Goal: Transaction & Acquisition: Purchase product/service

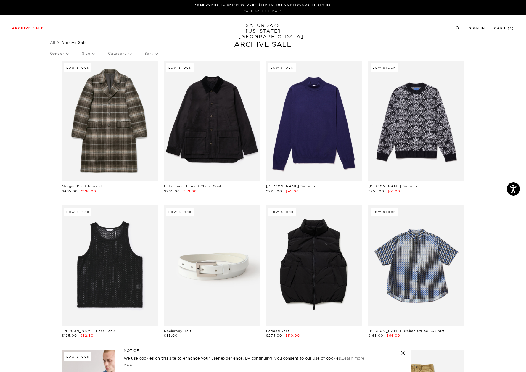
click at [131, 54] on p "Category" at bounding box center [119, 54] width 23 height 14
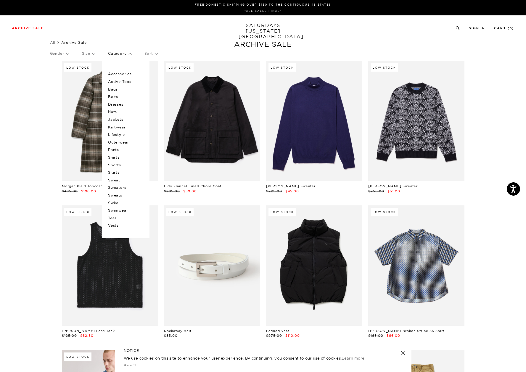
click at [121, 73] on p "Accessories" at bounding box center [126, 74] width 36 height 8
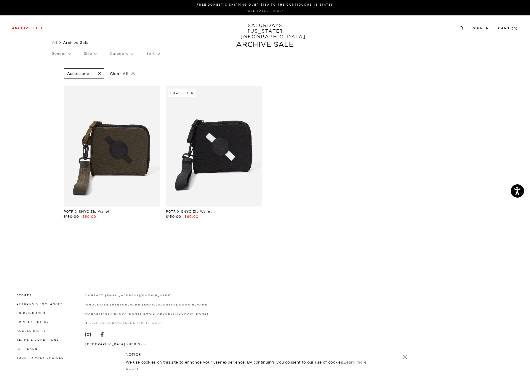
click at [128, 54] on p "Category" at bounding box center [121, 54] width 23 height 14
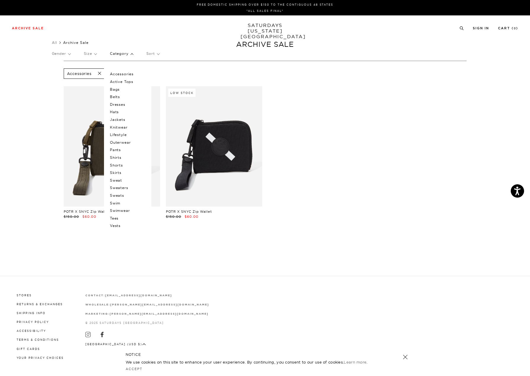
click at [99, 74] on span at bounding box center [98, 74] width 12 height 6
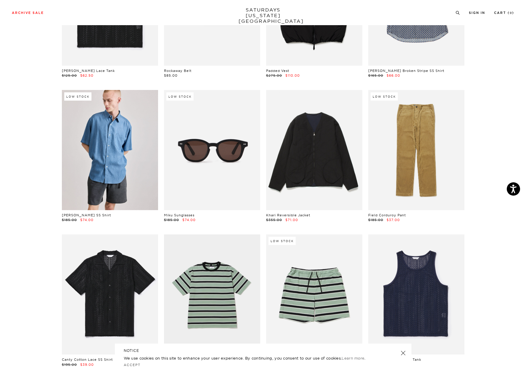
scroll to position [270, 0]
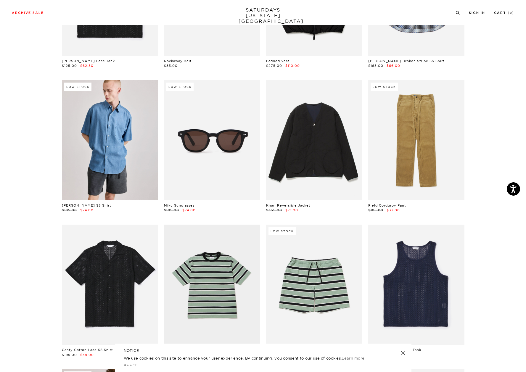
click at [404, 352] on link at bounding box center [403, 353] width 8 height 8
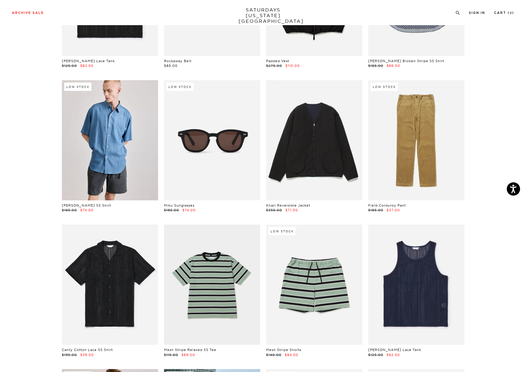
click at [221, 211] on div "$185.00 $74.00" at bounding box center [212, 210] width 96 height 5
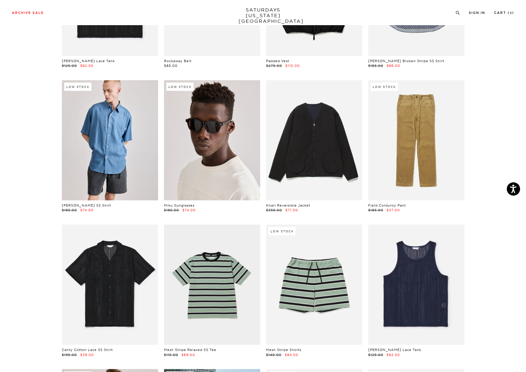
click at [201, 136] on link at bounding box center [212, 140] width 96 height 120
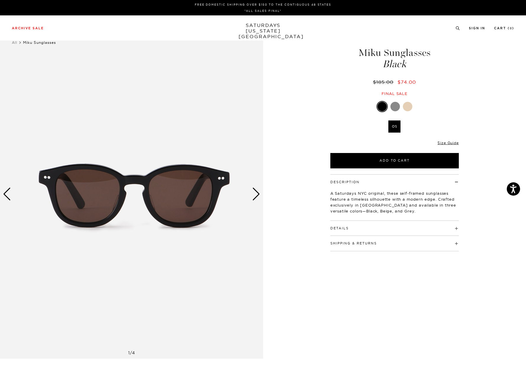
click at [411, 109] on div at bounding box center [407, 106] width 9 height 9
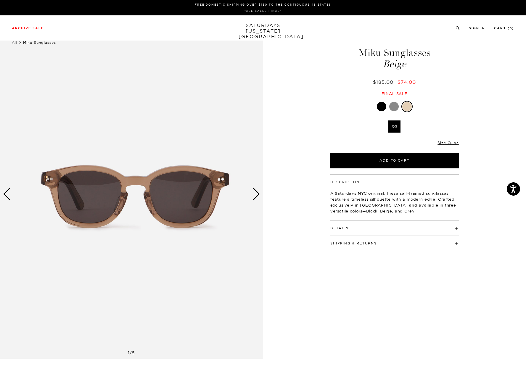
click at [395, 108] on div at bounding box center [394, 106] width 9 height 9
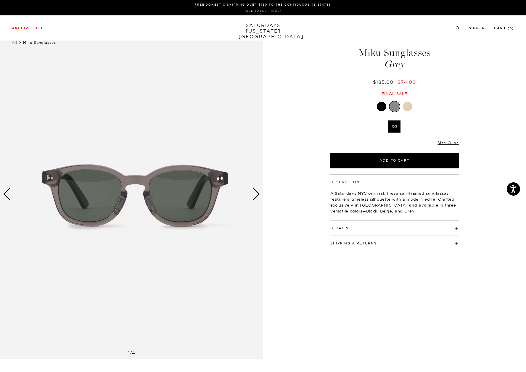
click at [357, 131] on ul "OS" at bounding box center [395, 128] width 92 height 15
click at [381, 110] on div at bounding box center [381, 106] width 9 height 9
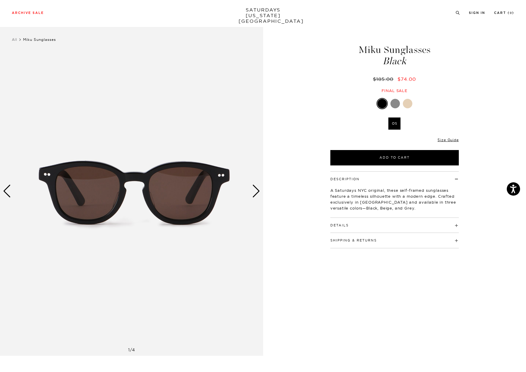
scroll to position [6, 0]
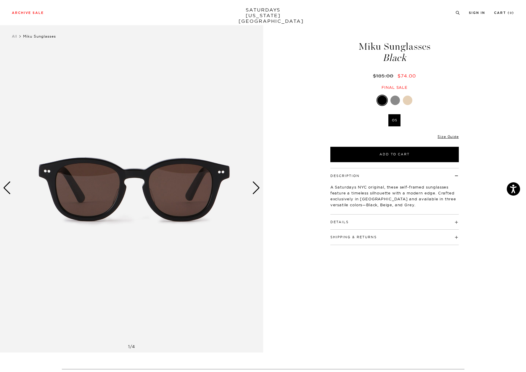
click at [377, 238] on span at bounding box center [377, 237] width 0 height 4
click at [474, 266] on div "1 / 4 5 / -2" at bounding box center [263, 188] width 526 height 329
click at [410, 101] on div at bounding box center [407, 100] width 9 height 9
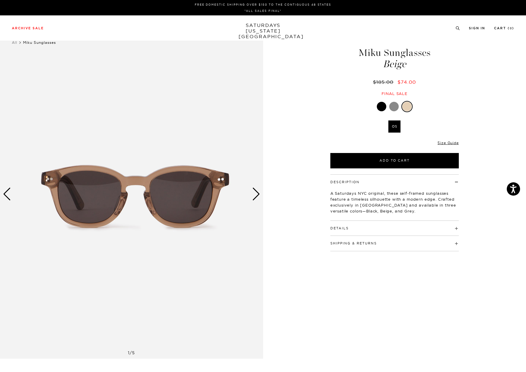
click at [455, 227] on h4 "Details" at bounding box center [395, 226] width 129 height 10
click at [381, 107] on div at bounding box center [381, 106] width 9 height 9
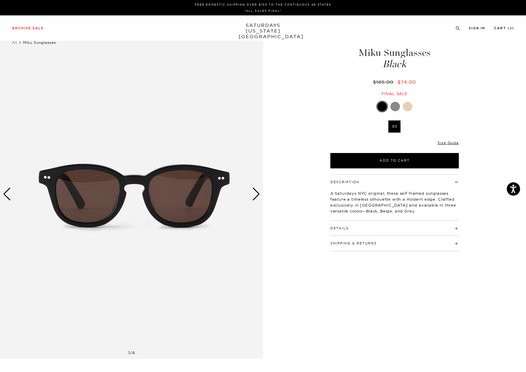
click at [395, 109] on div at bounding box center [395, 106] width 9 height 9
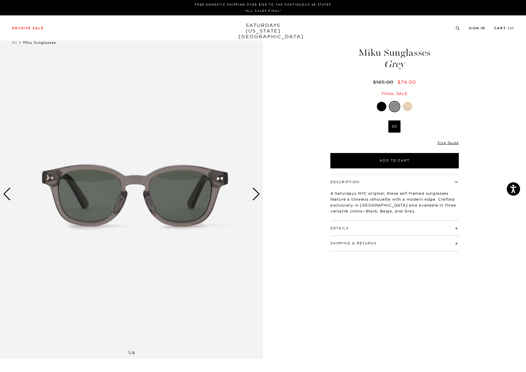
click at [378, 107] on div at bounding box center [381, 106] width 9 height 9
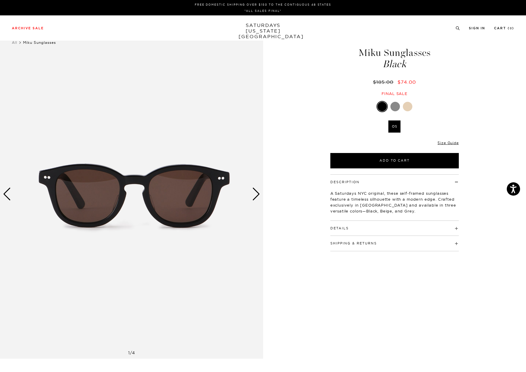
click at [409, 108] on div at bounding box center [407, 106] width 9 height 9
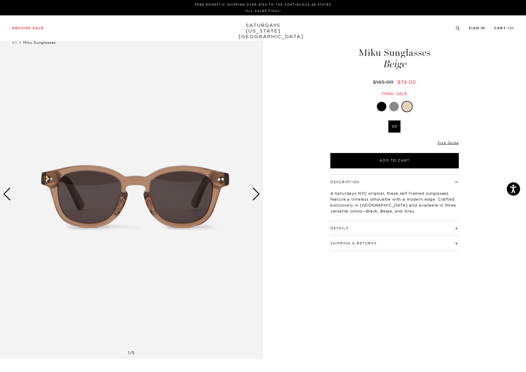
click at [257, 195] on div "Next slide" at bounding box center [256, 194] width 8 height 13
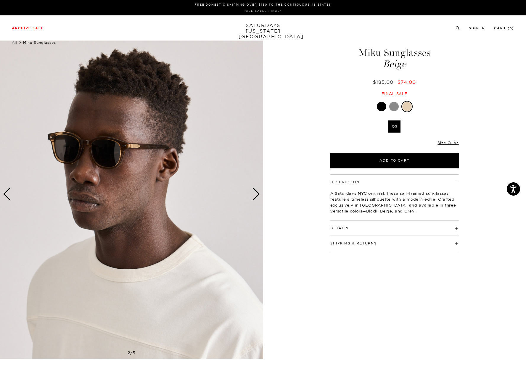
click at [257, 195] on div "Next slide" at bounding box center [256, 194] width 8 height 13
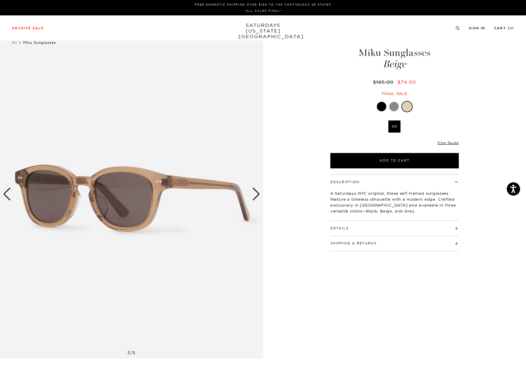
click at [257, 195] on div "Next slide" at bounding box center [256, 194] width 8 height 13
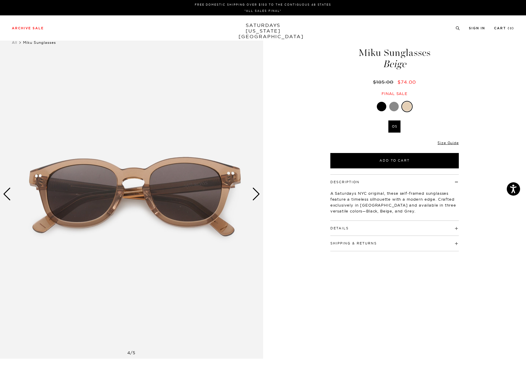
click at [257, 195] on div "Next slide" at bounding box center [256, 194] width 8 height 13
